Goal: Transaction & Acquisition: Purchase product/service

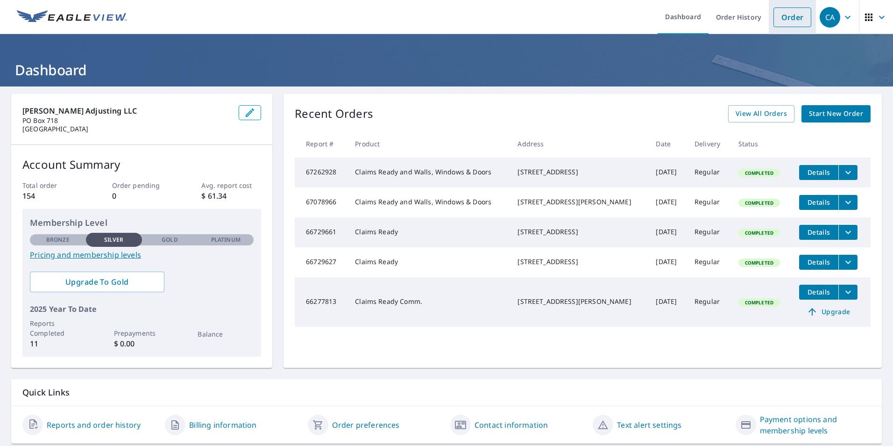
click at [780, 19] on link "Order" at bounding box center [792, 17] width 38 height 20
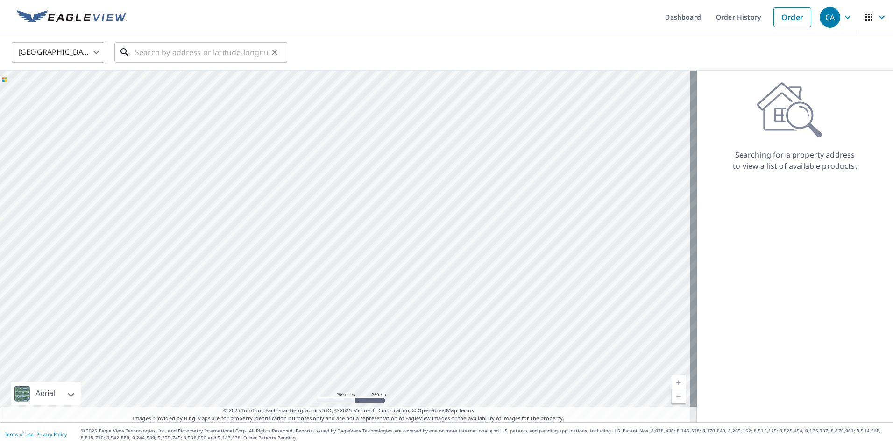
click at [160, 54] on input "text" at bounding box center [201, 52] width 133 height 26
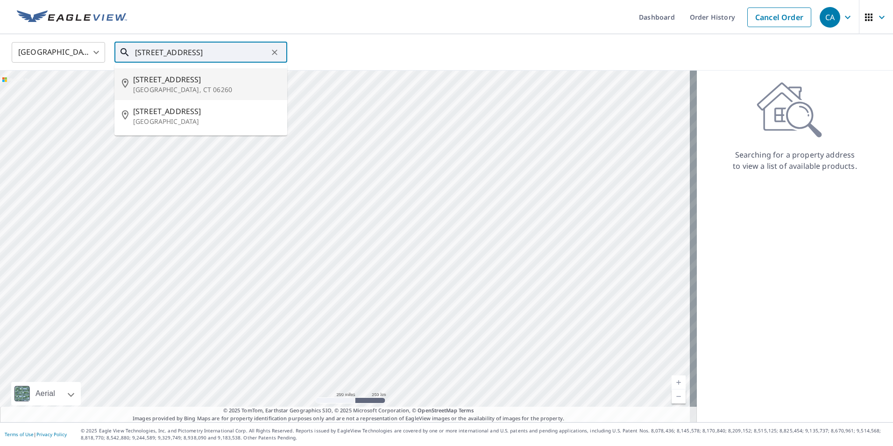
click at [167, 86] on p "[GEOGRAPHIC_DATA], CT 06260" at bounding box center [206, 89] width 147 height 9
type input "[STREET_ADDRESS][PERSON_NAME]"
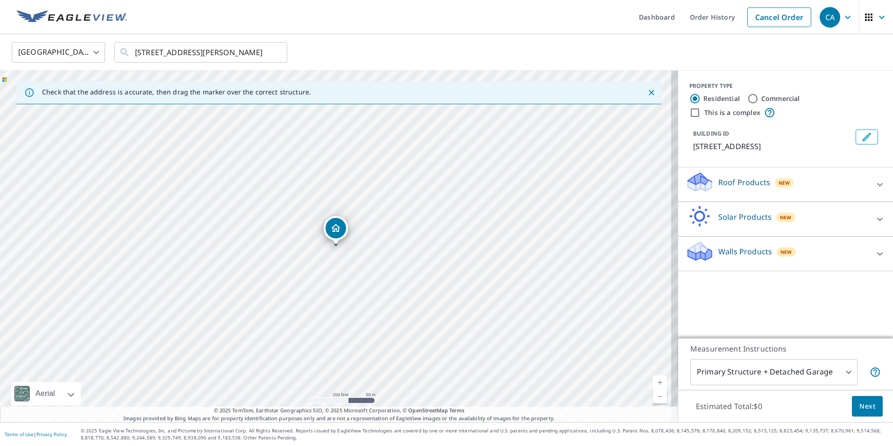
click at [718, 181] on p "Roof Products" at bounding box center [744, 182] width 52 height 11
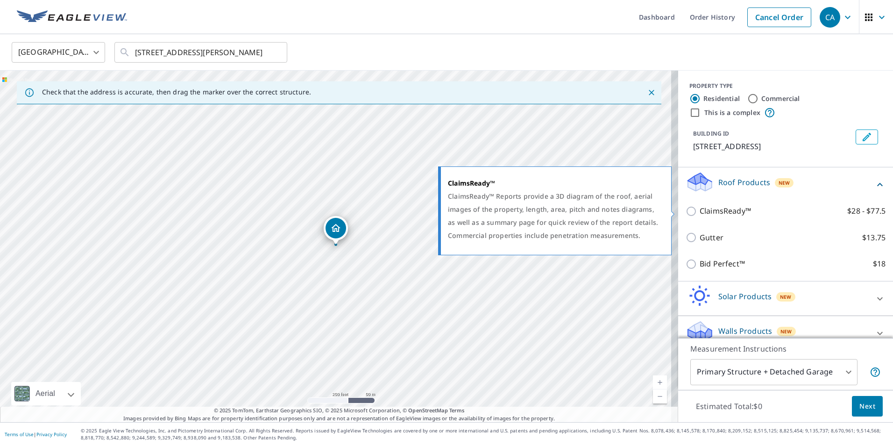
click at [689, 215] on input "ClaimsReady™ $28 - $77.5" at bounding box center [693, 211] width 14 height 11
checkbox input "true"
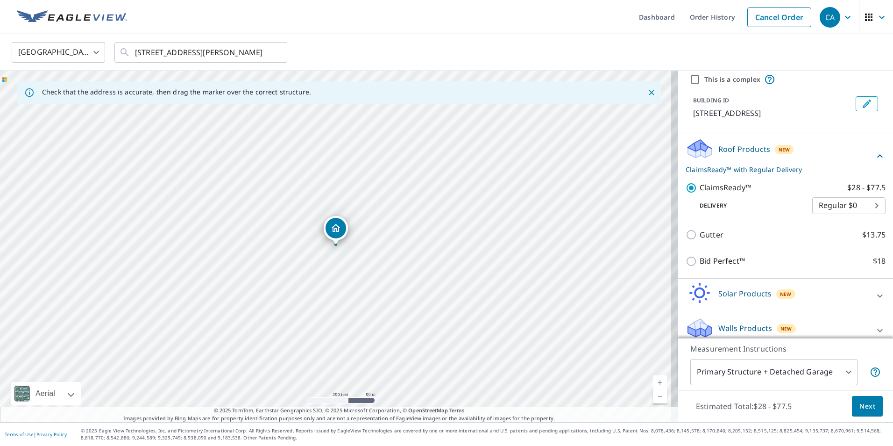
scroll to position [43, 0]
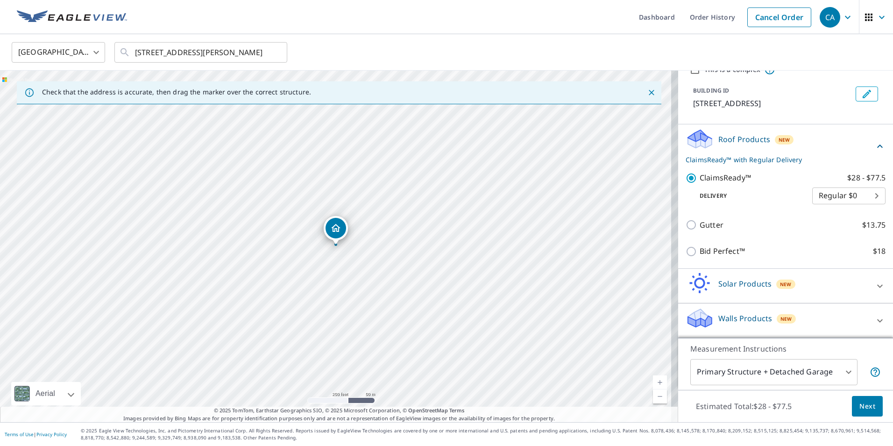
click at [707, 314] on div "Walls Products New" at bounding box center [777, 320] width 183 height 27
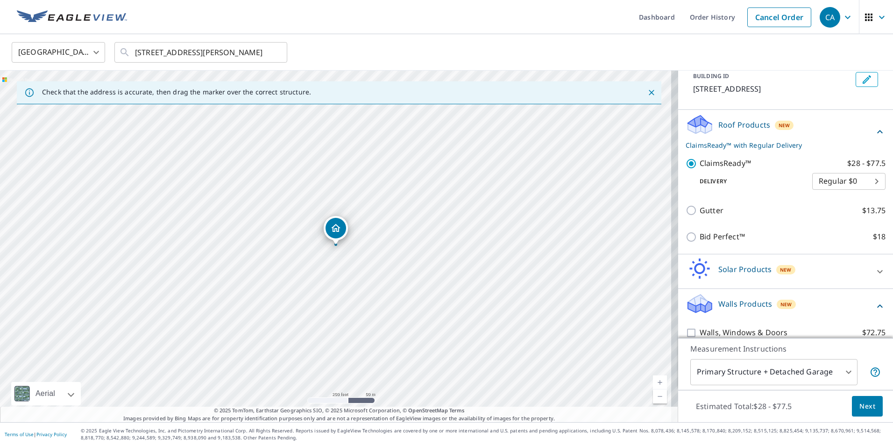
scroll to position [70, 0]
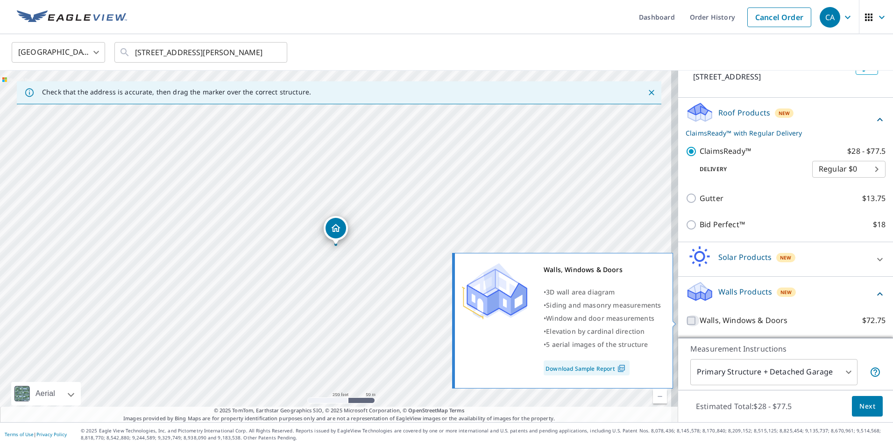
click at [686, 320] on input "Walls, Windows & Doors $72.75" at bounding box center [693, 320] width 14 height 11
checkbox input "true"
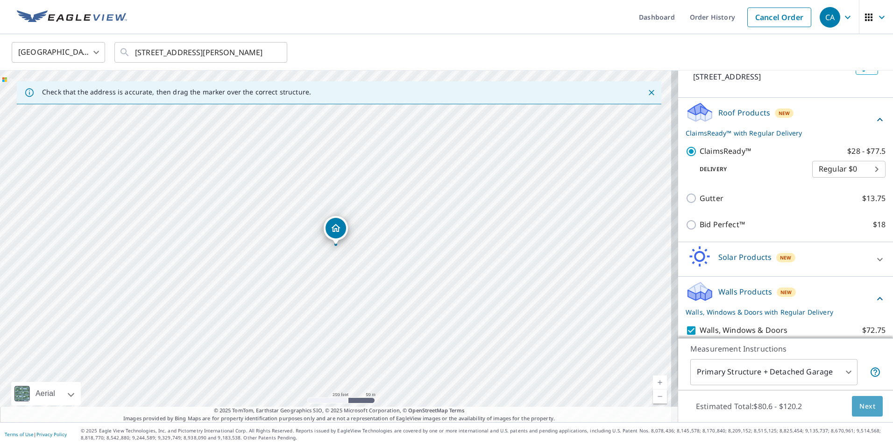
click at [859, 409] on span "Next" at bounding box center [867, 406] width 16 height 12
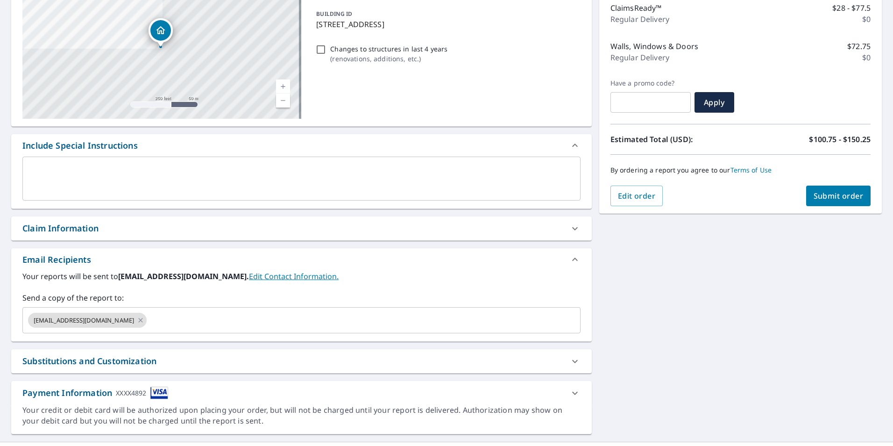
scroll to position [142, 0]
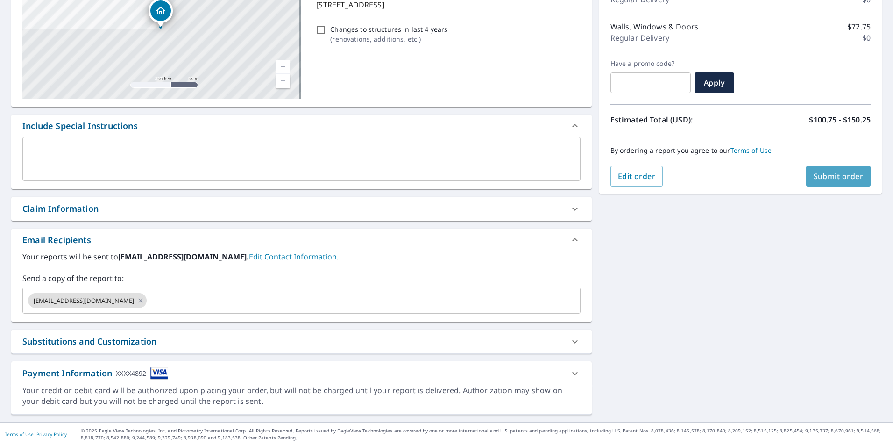
click at [823, 180] on span "Submit order" at bounding box center [839, 176] width 50 height 10
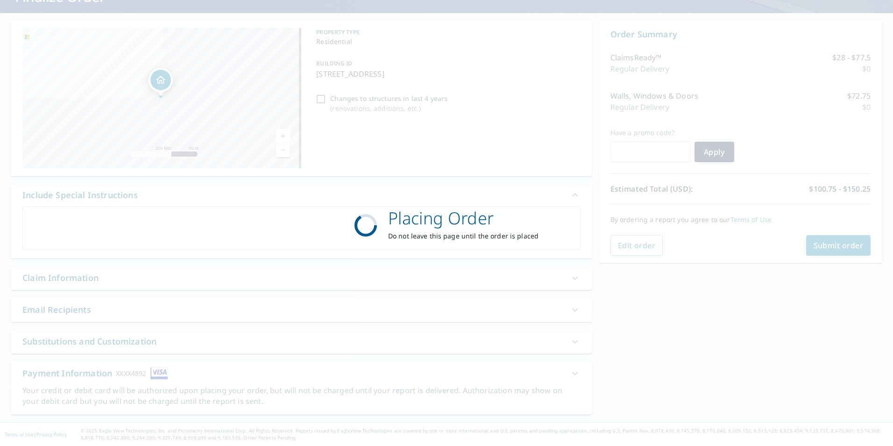
scroll to position [73, 0]
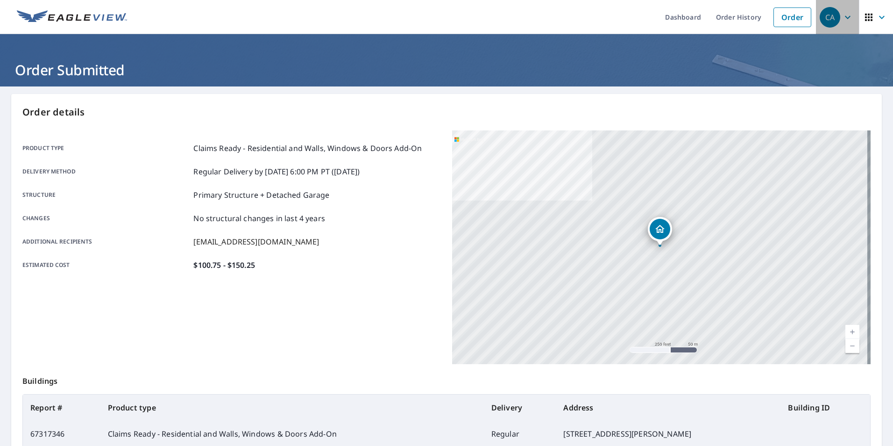
click at [835, 19] on span "CA" at bounding box center [837, 17] width 35 height 22
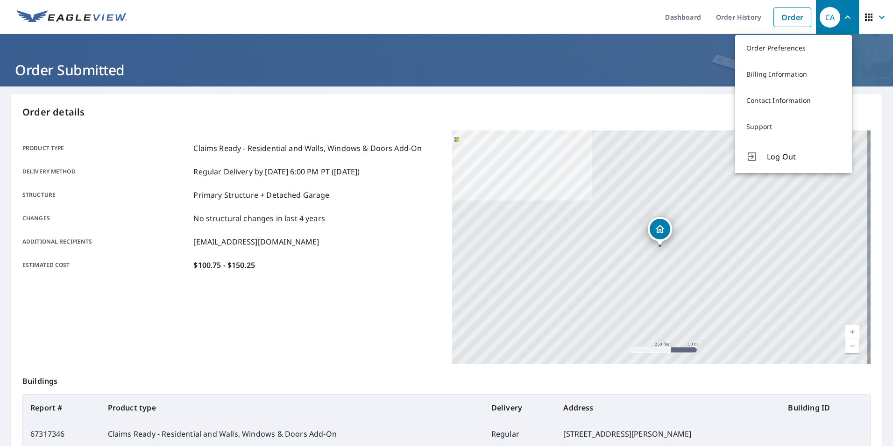
click at [783, 158] on span "Log Out" at bounding box center [804, 156] width 74 height 11
